Goal: Information Seeking & Learning: Learn about a topic

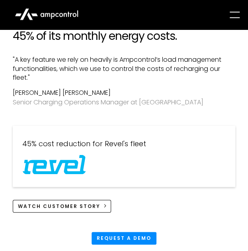
scroll to position [1014, 0]
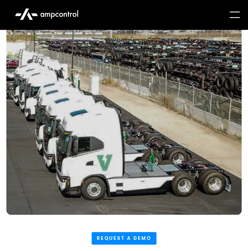
scroll to position [791, 0]
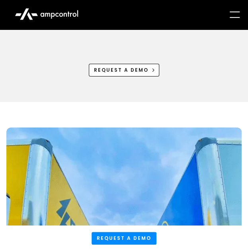
scroll to position [651, 0]
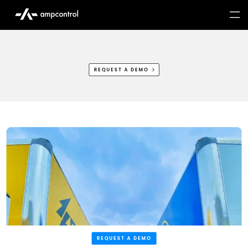
click at [238, 16] on div "menu" at bounding box center [234, 14] width 13 height 13
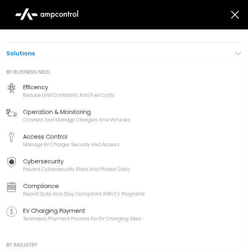
scroll to position [25, 0]
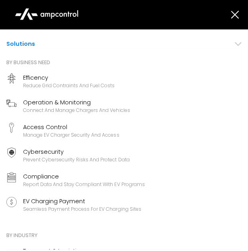
click at [78, 101] on div "Operation & Monitoring" at bounding box center [76, 102] width 107 height 9
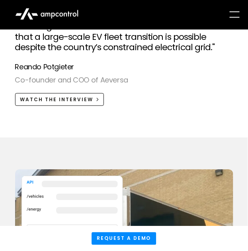
scroll to position [1360, 0]
